Goal: Communication & Community: Share content

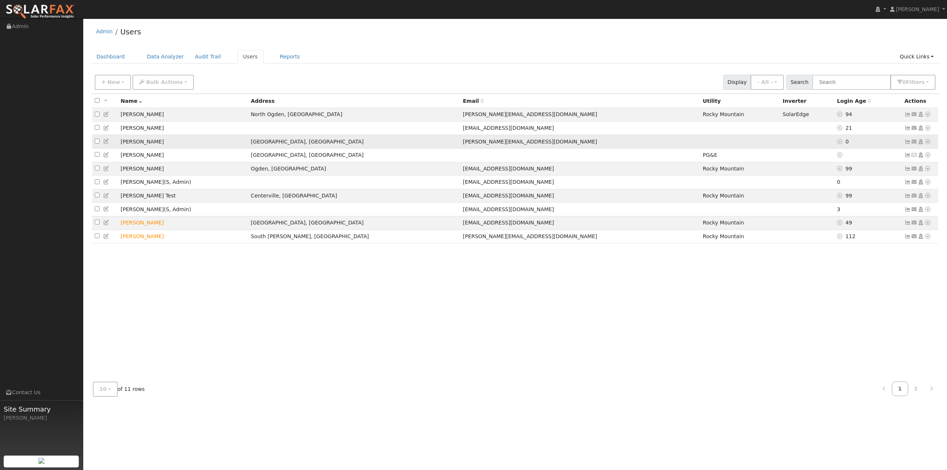
click at [927, 144] on icon at bounding box center [928, 141] width 7 height 5
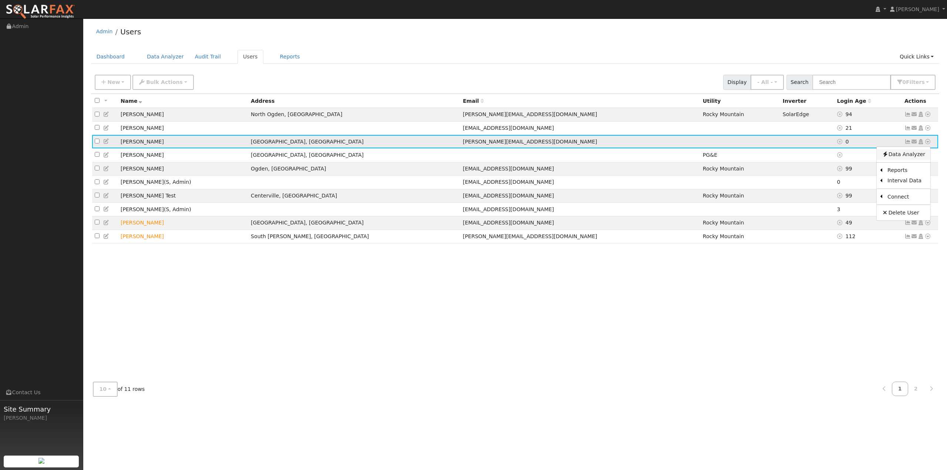
click at [913, 158] on link "Data Analyzer" at bounding box center [904, 154] width 54 height 10
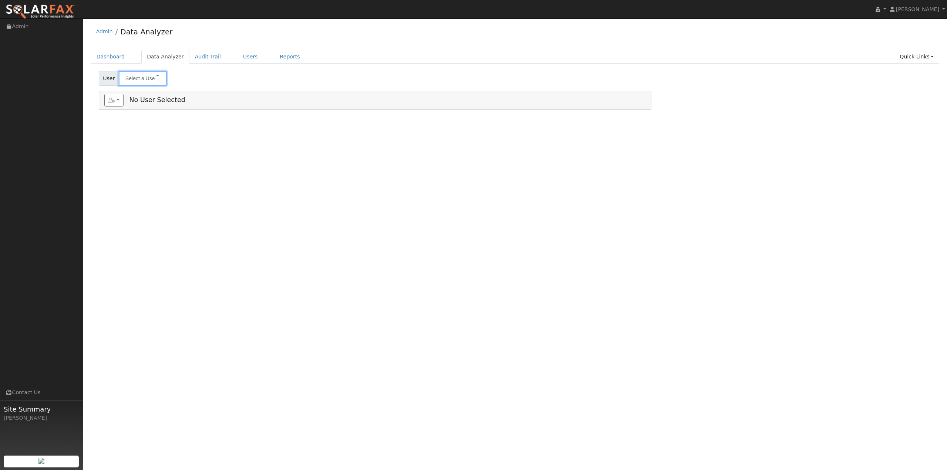
type input "[PERSON_NAME]"
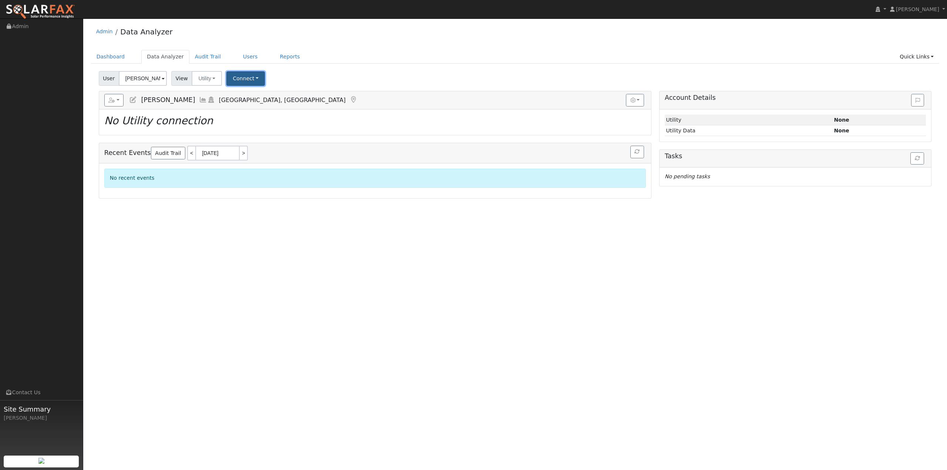
click at [240, 80] on button "Connect" at bounding box center [245, 78] width 38 height 14
click at [260, 95] on link "Select a Provider" at bounding box center [256, 95] width 58 height 10
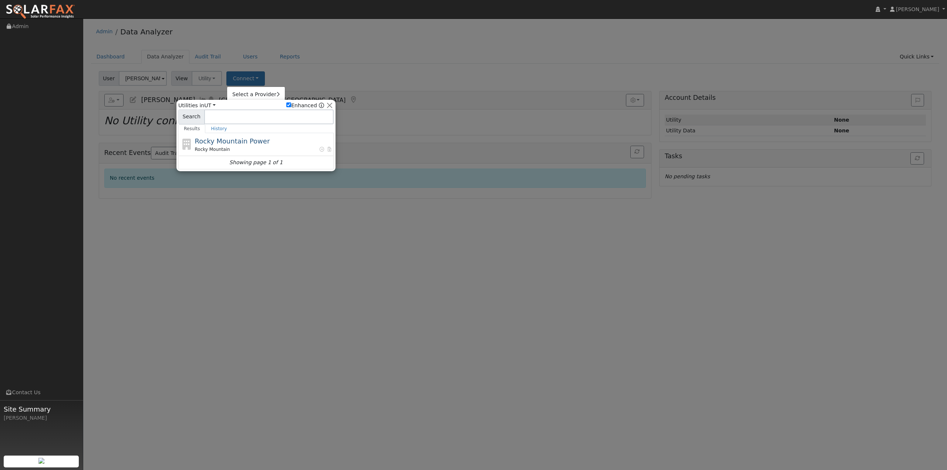
click at [333, 81] on div at bounding box center [473, 235] width 947 height 470
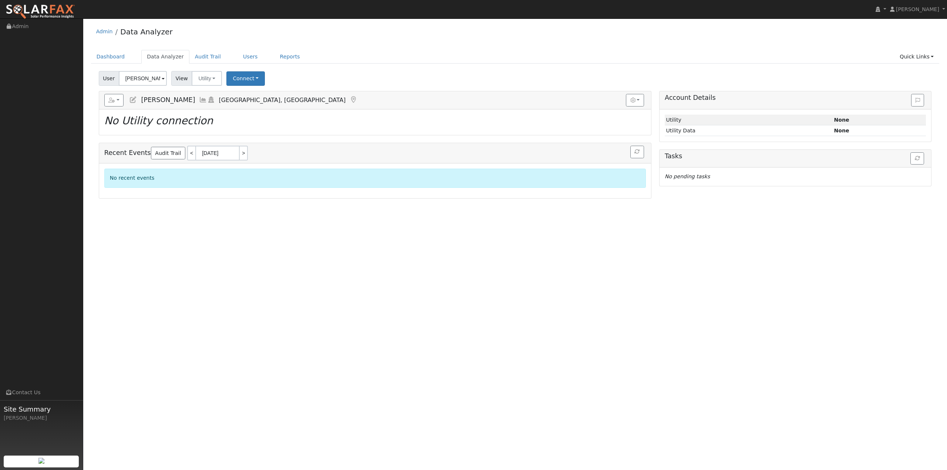
click at [763, 251] on div "User Profile First name Last name Email Email Notifications No Emails No Emails…" at bounding box center [515, 244] width 864 height 452
click at [699, 218] on div "User Profile First name Last name Email Email Notifications No Emails No Emails…" at bounding box center [515, 244] width 864 height 452
click at [754, 132] on td "Utility Data" at bounding box center [749, 130] width 168 height 11
click at [916, 100] on icon at bounding box center [918, 100] width 4 height 5
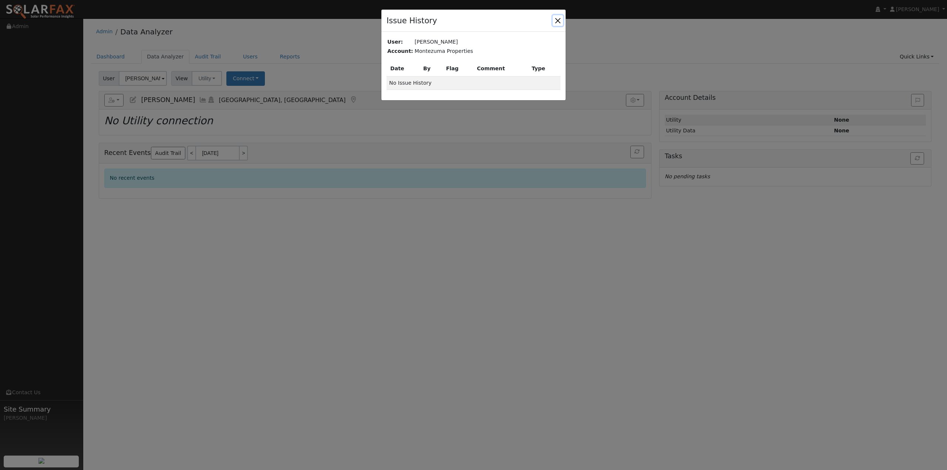
click at [557, 20] on button "button" at bounding box center [558, 20] width 10 height 10
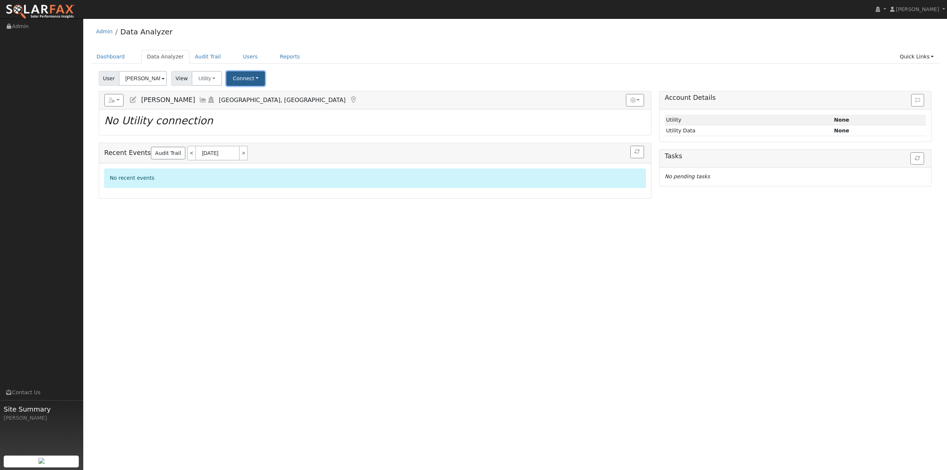
click at [252, 79] on button "Connect" at bounding box center [245, 78] width 38 height 14
click at [253, 97] on link "Select a Provider" at bounding box center [256, 95] width 58 height 10
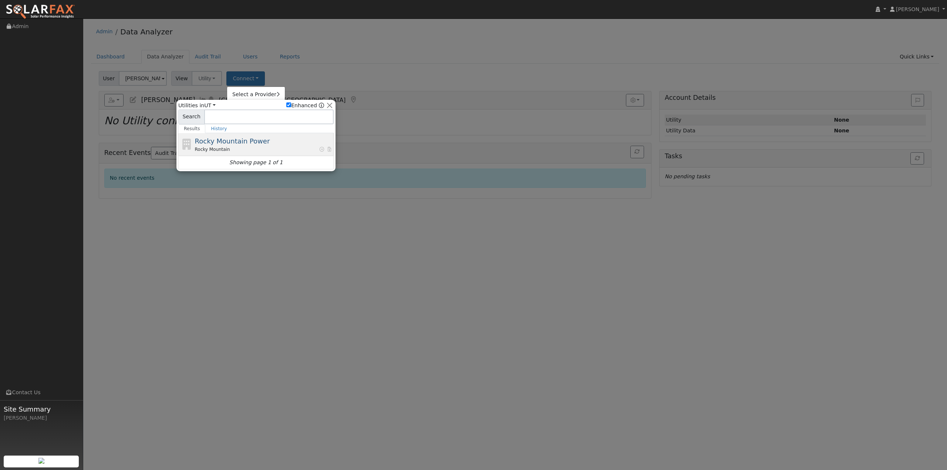
click at [235, 144] on span "Rocky Mountain Power" at bounding box center [232, 141] width 75 height 8
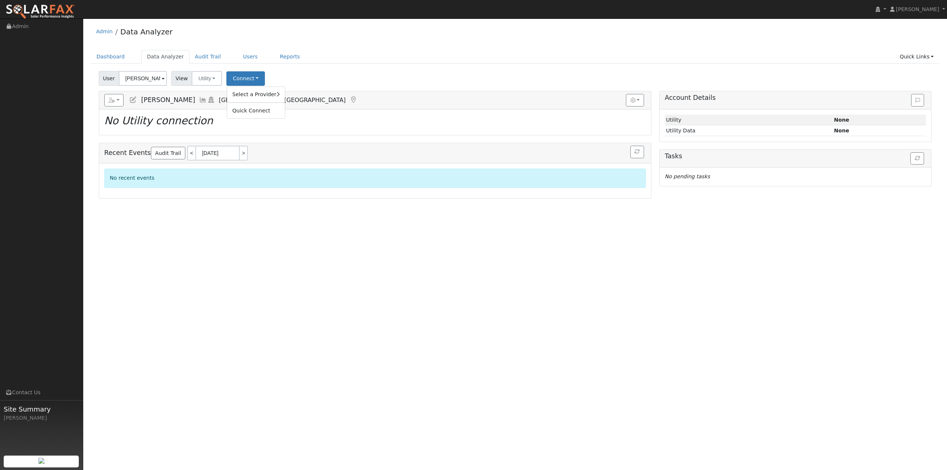
click at [384, 240] on div "User Profile First name Last name Email Email Notifications No Emails No Emails…" at bounding box center [515, 244] width 864 height 452
click at [240, 59] on link "Users" at bounding box center [251, 57] width 26 height 14
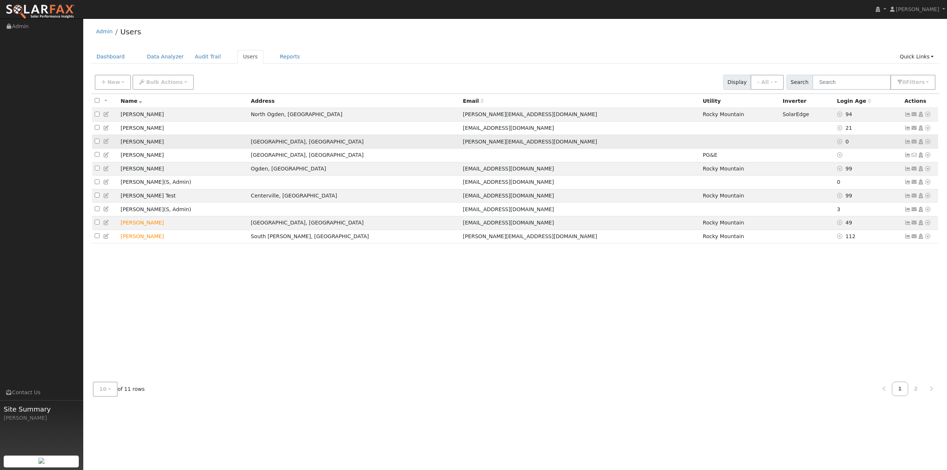
click at [929, 142] on icon at bounding box center [928, 141] width 7 height 5
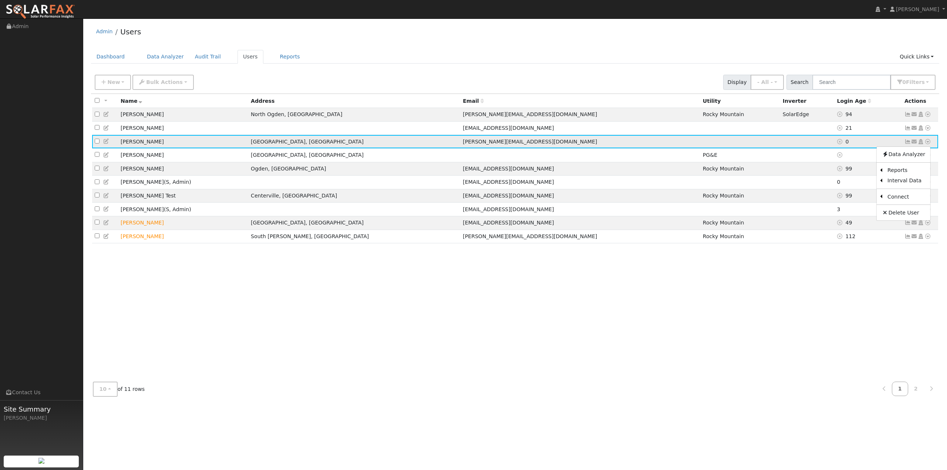
click at [914, 144] on icon at bounding box center [914, 141] width 7 height 5
click at [827, 203] on link "Sharing Data for Solar / Battery Proposal" at bounding box center [808, 203] width 117 height 10
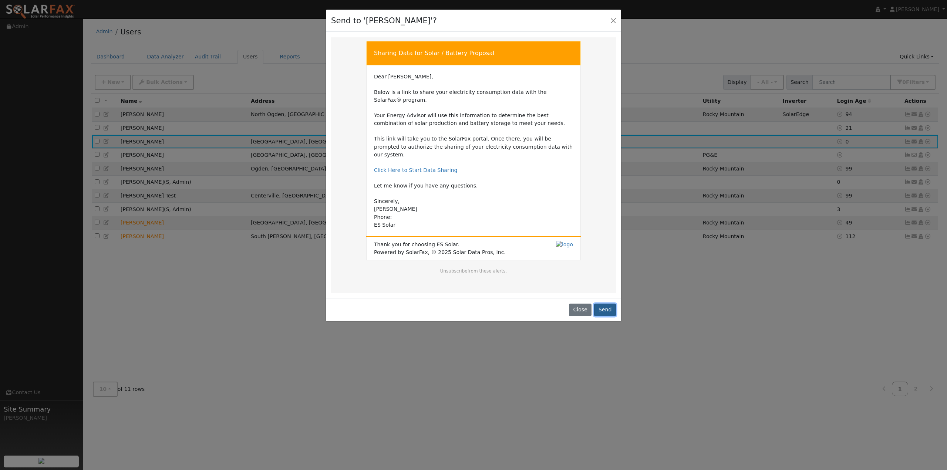
click at [608, 304] on button "Send" at bounding box center [605, 310] width 22 height 13
